Goal: Task Accomplishment & Management: Complete application form

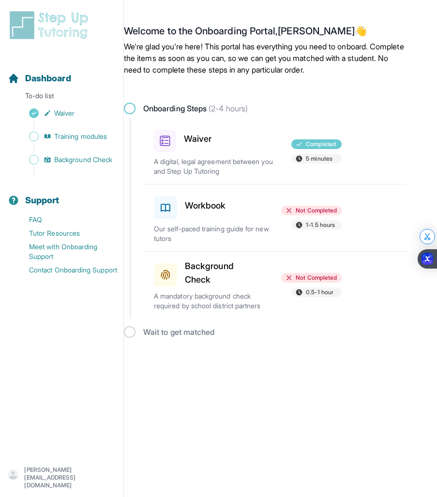
click at [228, 296] on p "A mandatory background check required by school district partners" at bounding box center [214, 300] width 120 height 19
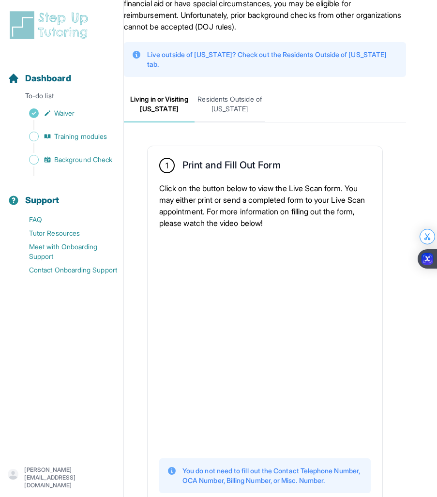
scroll to position [80, 0]
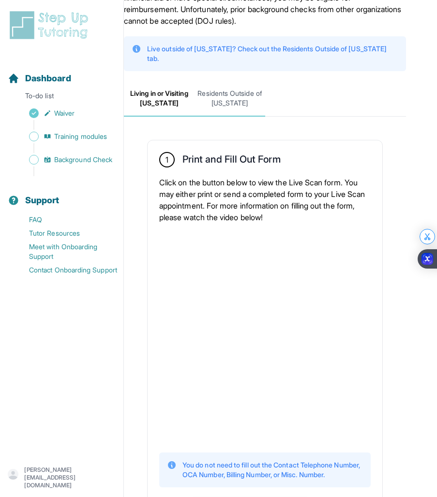
click at [234, 93] on span "Residents Outside of [US_STATE]" at bounding box center [229, 99] width 71 height 36
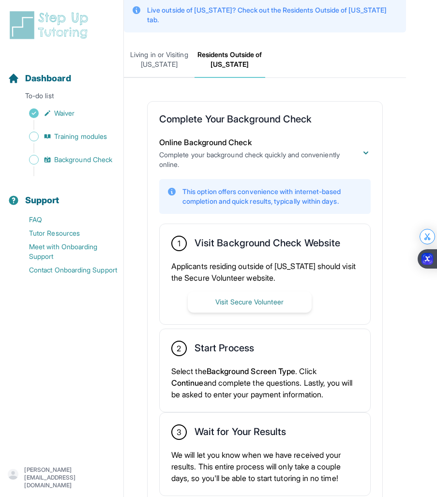
scroll to position [164, 0]
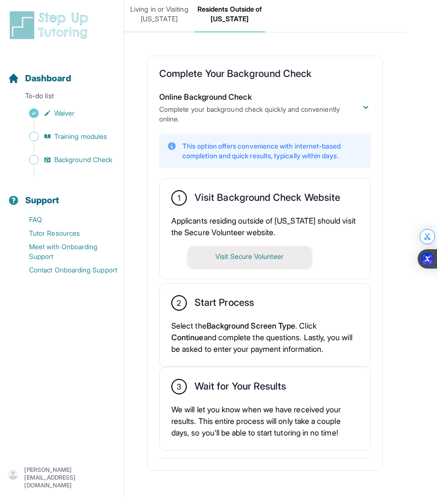
click at [248, 248] on button "Visit Secure Volunteer" at bounding box center [250, 256] width 124 height 21
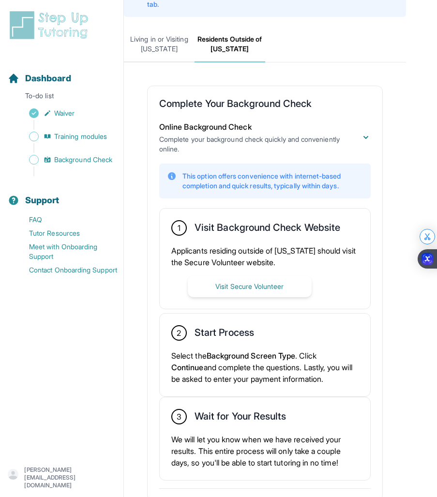
scroll to position [0, 0]
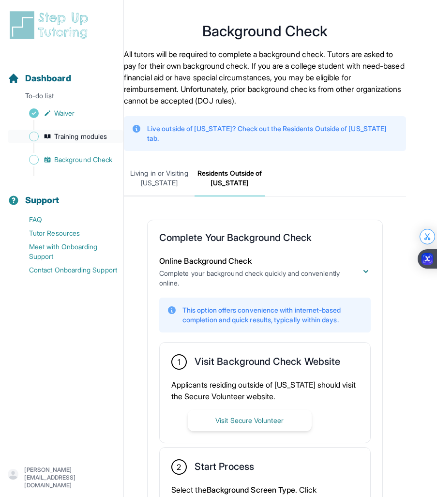
click at [97, 140] on span "Training modules" at bounding box center [80, 137] width 53 height 10
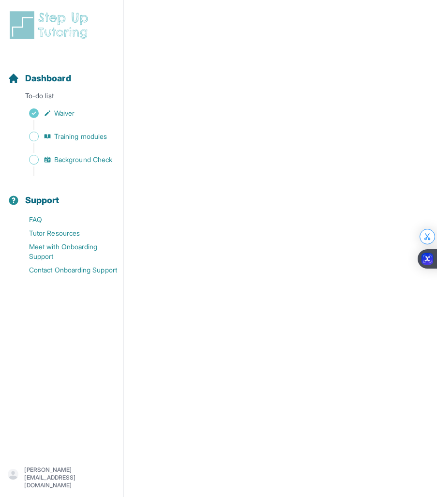
scroll to position [323, 0]
click at [414, 183] on main "**********" at bounding box center [280, 93] width 313 height 808
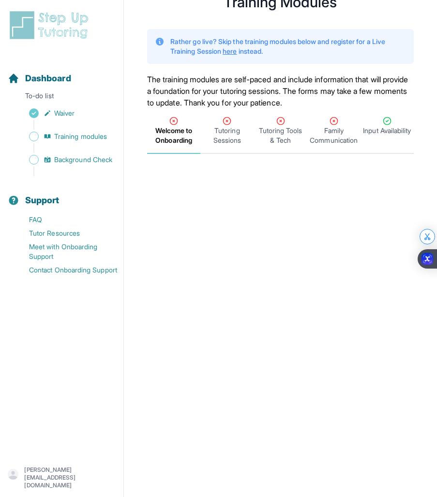
scroll to position [0, 0]
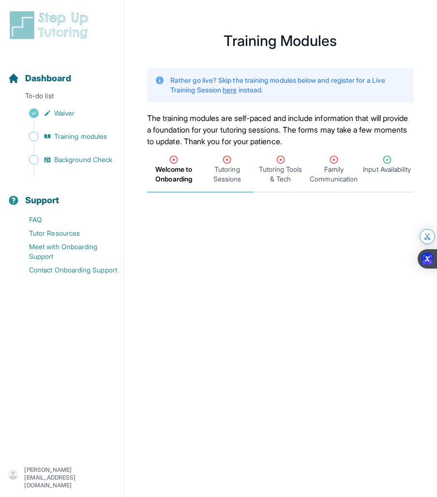
click at [236, 163] on div "Tutoring Sessions" at bounding box center [226, 169] width 49 height 29
click at [172, 177] on span "Welcome to Onboarding" at bounding box center [173, 173] width 49 height 19
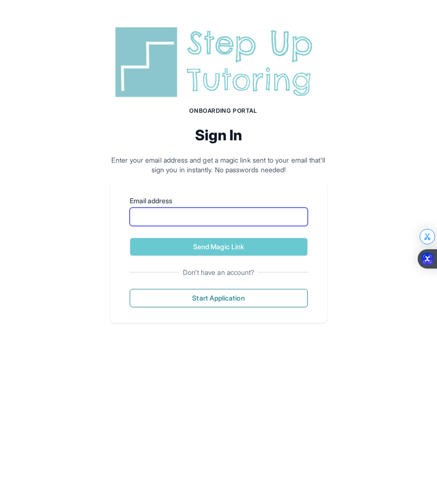
click at [196, 224] on input "Email address" at bounding box center [219, 217] width 178 height 18
click at [303, 216] on input "Email address" at bounding box center [219, 217] width 178 height 18
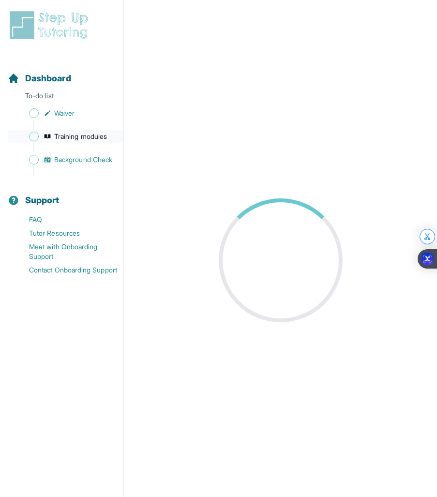
click at [99, 137] on span "Training modules" at bounding box center [80, 137] width 53 height 10
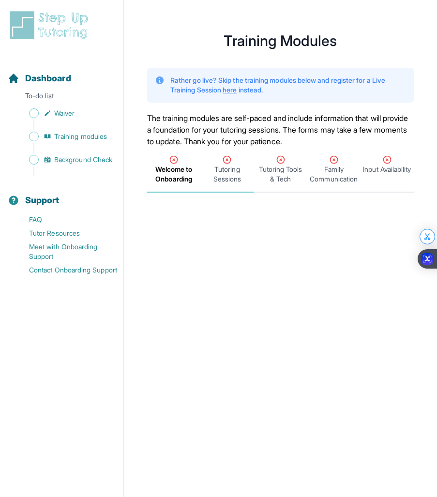
click at [220, 187] on span "Tutoring Sessions" at bounding box center [226, 169] width 53 height 45
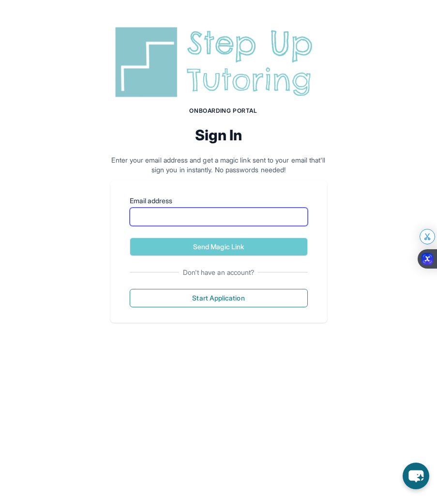
click at [162, 209] on input "Email address" at bounding box center [219, 217] width 178 height 18
type input "**********"
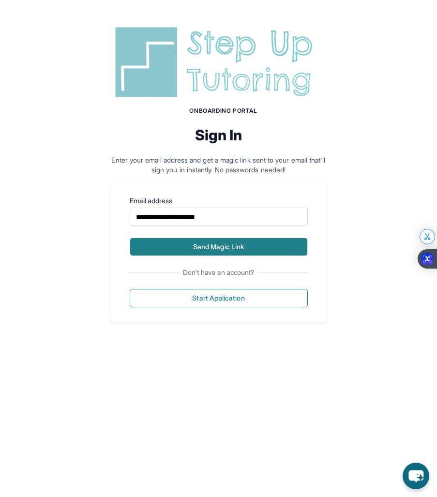
click at [191, 243] on button "Send Magic Link" at bounding box center [219, 247] width 178 height 18
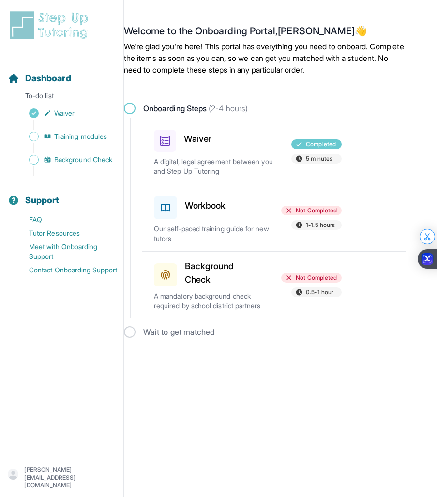
click at [247, 210] on div at bounding box center [247, 205] width 59 height 27
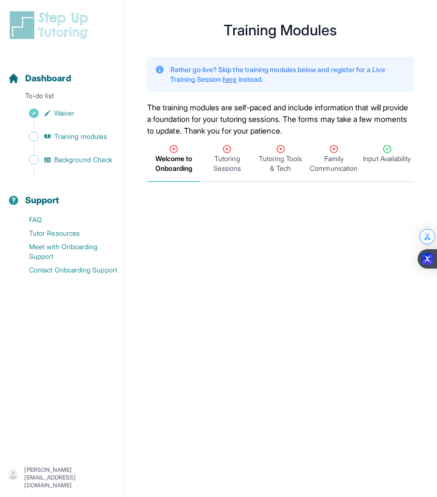
scroll to position [12, 0]
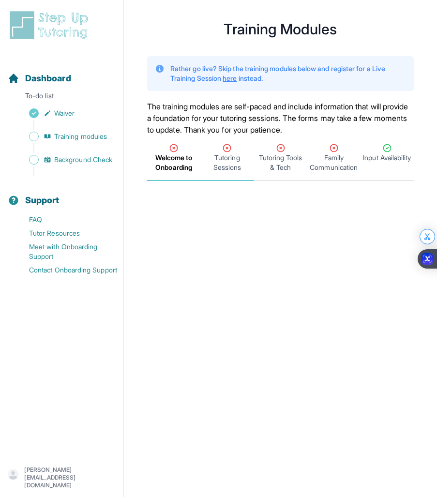
click at [231, 179] on span "Tutoring Sessions" at bounding box center [226, 157] width 53 height 45
click at [228, 166] on span "Tutoring Sessions" at bounding box center [226, 162] width 49 height 19
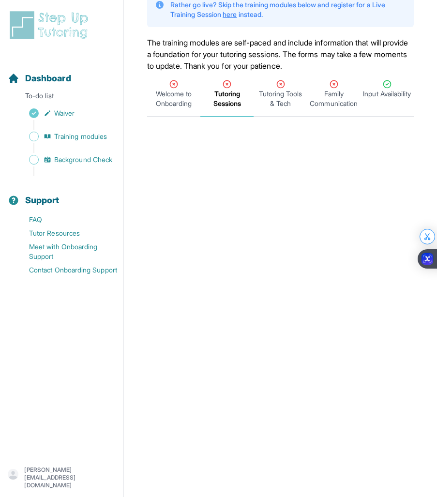
scroll to position [0, 0]
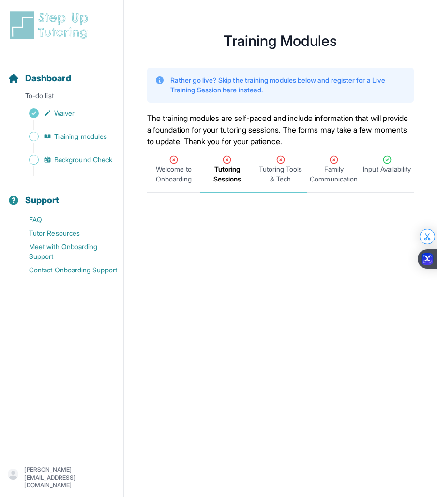
click at [277, 191] on span "Tutoring Tools & Tech" at bounding box center [279, 169] width 53 height 45
click at [178, 168] on span "Welcome to Onboarding" at bounding box center [173, 173] width 49 height 19
click at [339, 169] on span "Family Communication" at bounding box center [333, 173] width 49 height 19
click at [175, 165] on span "Welcome to Onboarding" at bounding box center [173, 173] width 49 height 19
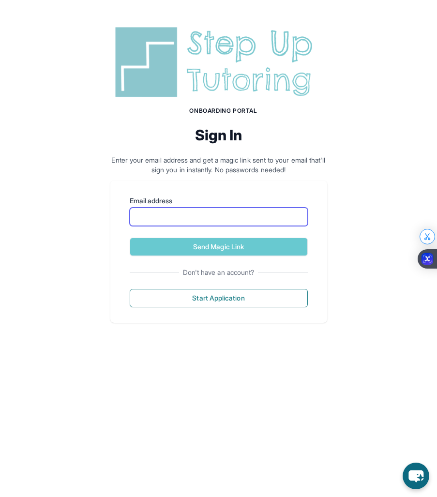
click at [159, 218] on input "Email address" at bounding box center [219, 217] width 178 height 18
type input "**********"
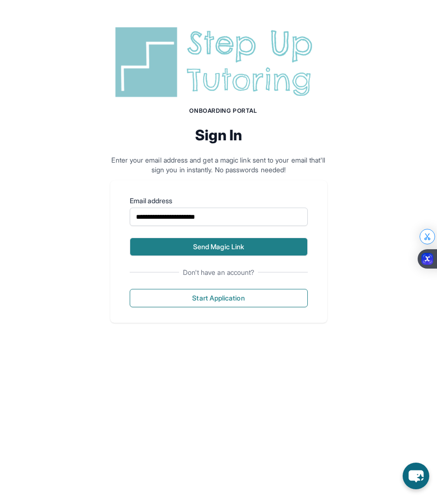
click at [224, 246] on button "Send Magic Link" at bounding box center [219, 247] width 178 height 18
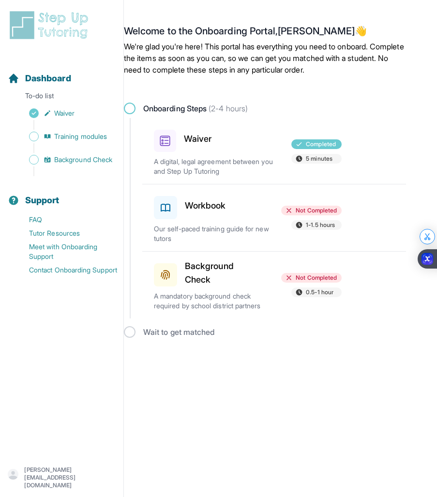
click at [247, 207] on div at bounding box center [247, 205] width 59 height 27
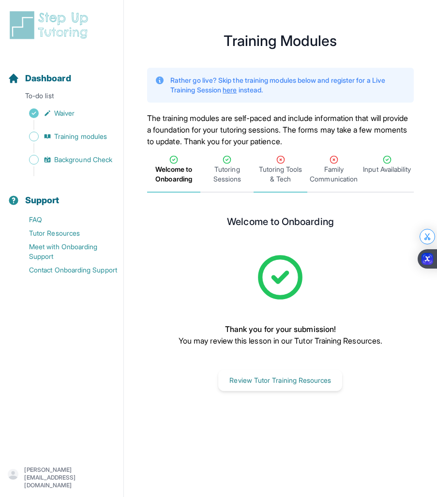
click at [295, 158] on div "Tutoring Tools & Tech" at bounding box center [279, 169] width 49 height 29
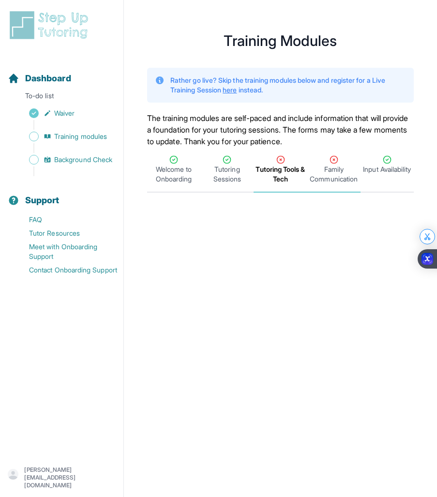
click at [340, 178] on span "Family Communication" at bounding box center [333, 173] width 49 height 19
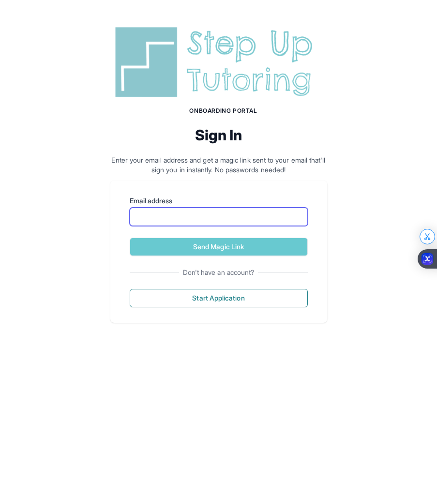
click at [171, 222] on input "Email address" at bounding box center [219, 217] width 178 height 18
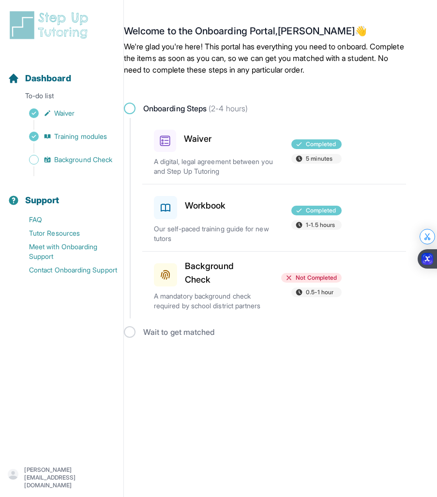
click at [242, 301] on p "A mandatory background check required by school district partners" at bounding box center [214, 300] width 120 height 19
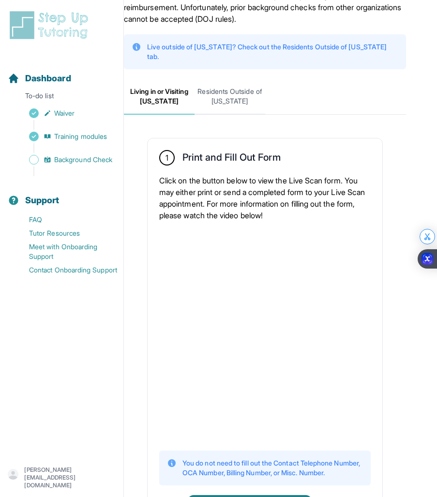
scroll to position [89, 0]
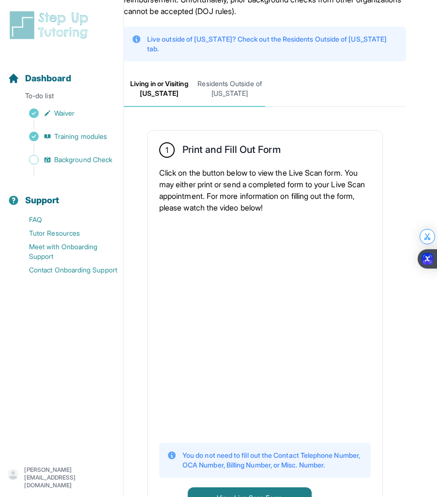
click at [225, 89] on span "Residents Outside of [US_STATE]" at bounding box center [229, 89] width 71 height 36
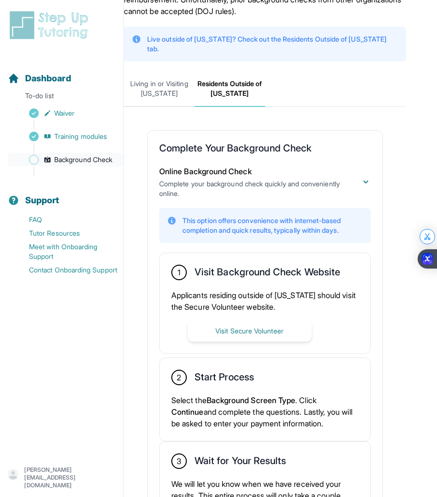
click at [103, 162] on span "Background Check" at bounding box center [83, 160] width 58 height 10
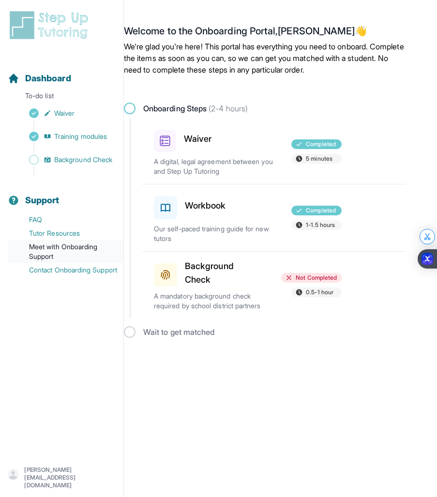
click at [90, 252] on link "Meet with Onboarding Support" at bounding box center [66, 251] width 116 height 23
click at [154, 334] on div "Wait to get matched" at bounding box center [265, 332] width 282 height 12
click at [77, 479] on p "[PERSON_NAME][EMAIL_ADDRESS][DOMAIN_NAME]" at bounding box center [69, 477] width 91 height 23
click at [114, 249] on link "Meet with Onboarding Support" at bounding box center [66, 251] width 116 height 23
